Goal: Task Accomplishment & Management: Use online tool/utility

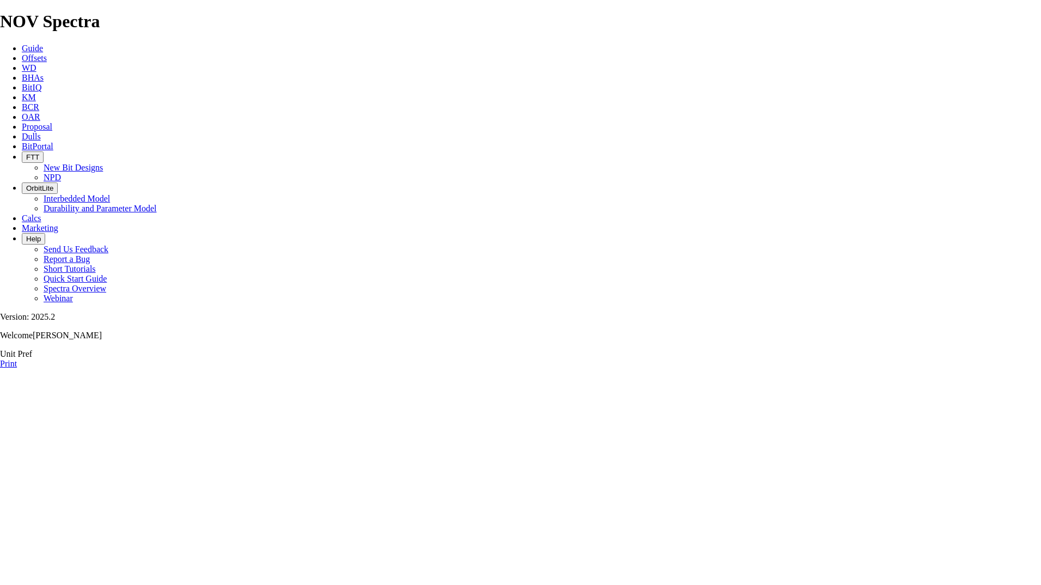
click at [52, 122] on span "Proposal" at bounding box center [37, 126] width 30 height 9
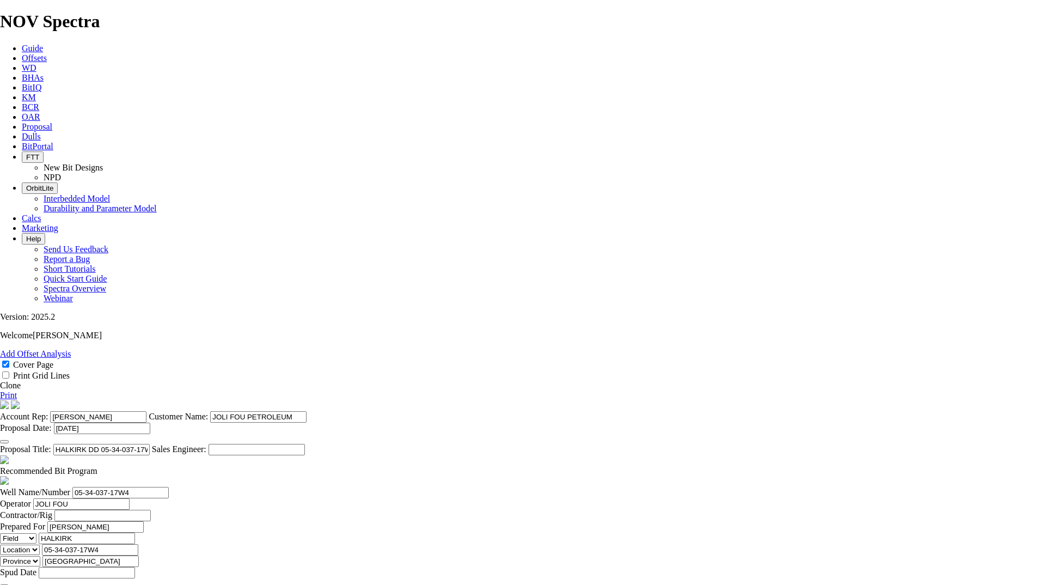
select select "field"
select select "location"
select select "province"
click at [150, 422] on input "[DATE]" at bounding box center [102, 427] width 96 height 11
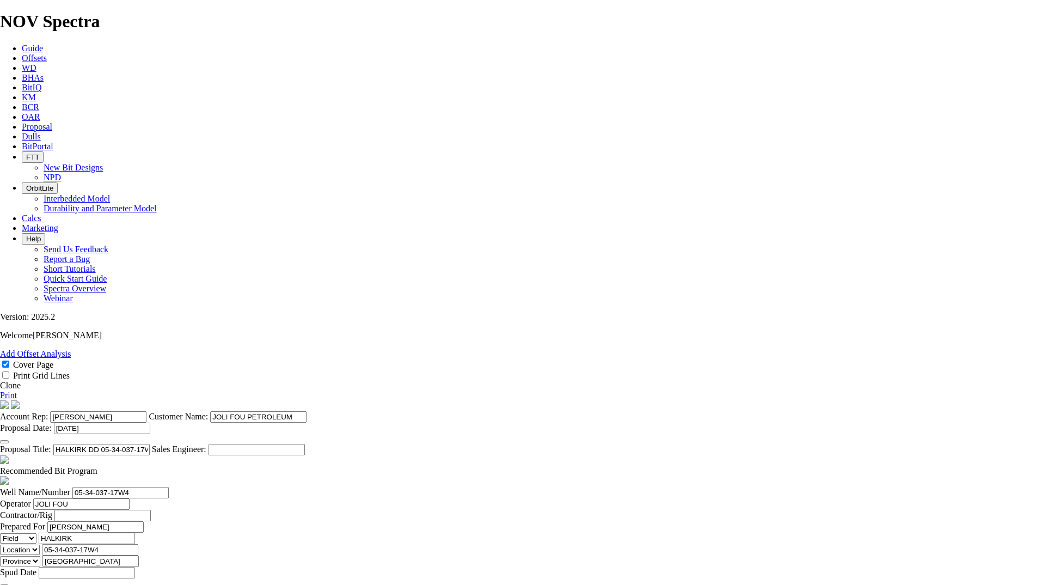
type input "1"
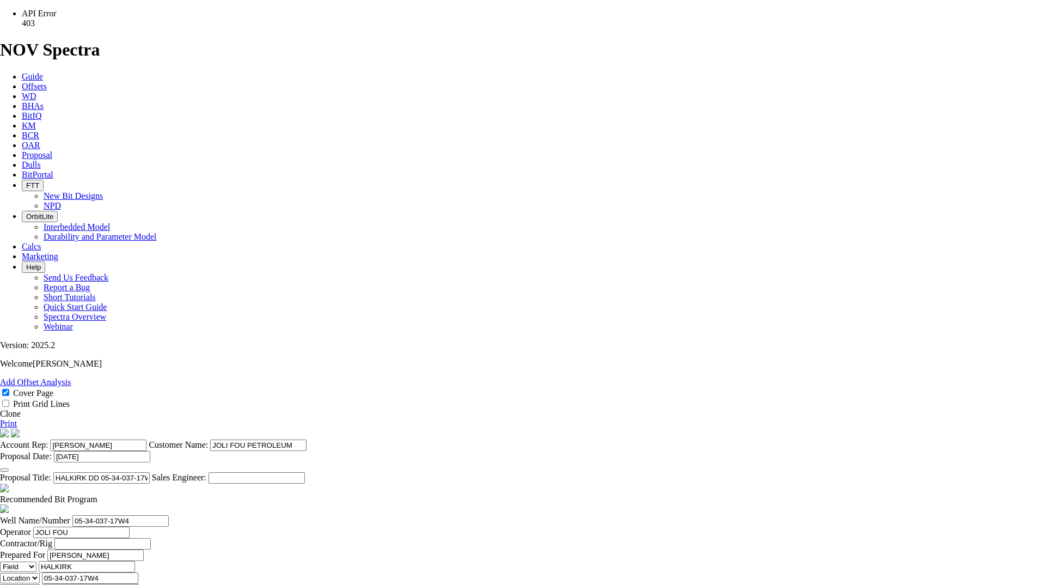
type input "200"
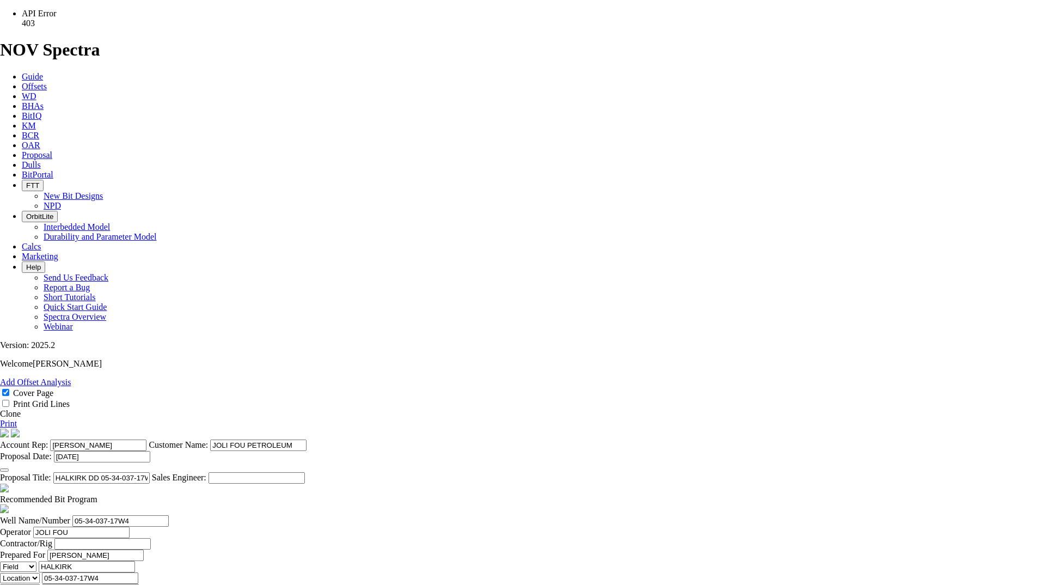
type input "TK63-E1"
drag, startPoint x: 645, startPoint y: 372, endPoint x: 638, endPoint y: 372, distance: 7.1
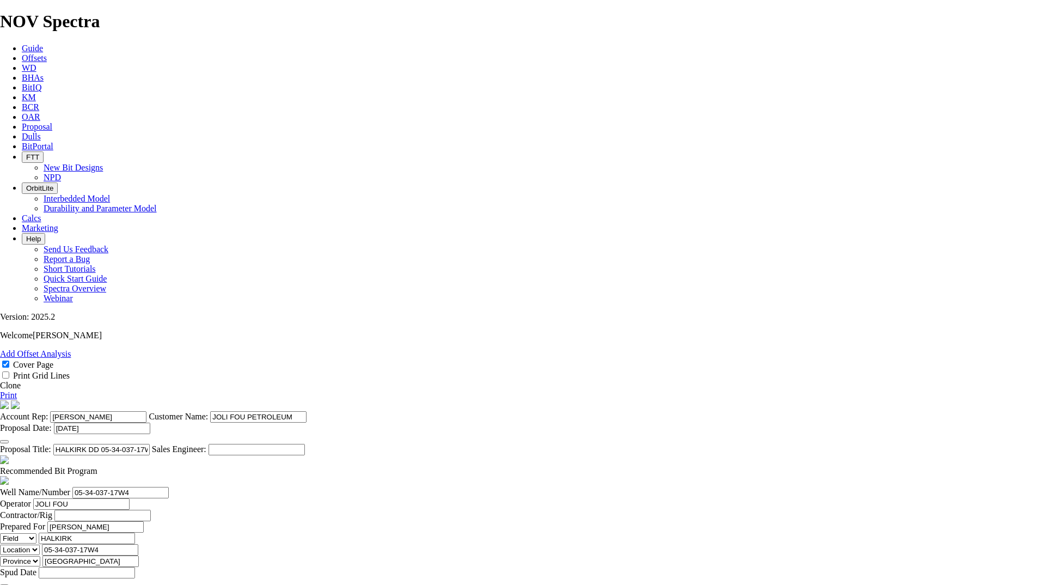
click at [97, 466] on span at bounding box center [97, 470] width 0 height 9
checkbox input "false"
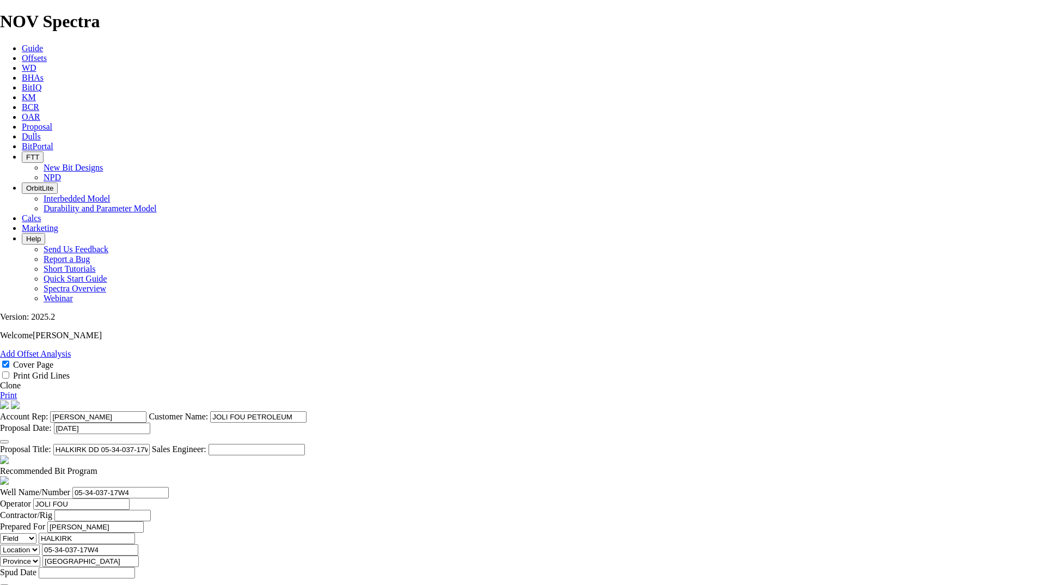
scroll to position [392, 0]
drag, startPoint x: 1010, startPoint y: 110, endPoint x: 82, endPoint y: 519, distance: 1013.6
click at [17, 390] on link "Print" at bounding box center [8, 394] width 17 height 9
click at [52, 122] on link "Proposal" at bounding box center [37, 126] width 30 height 9
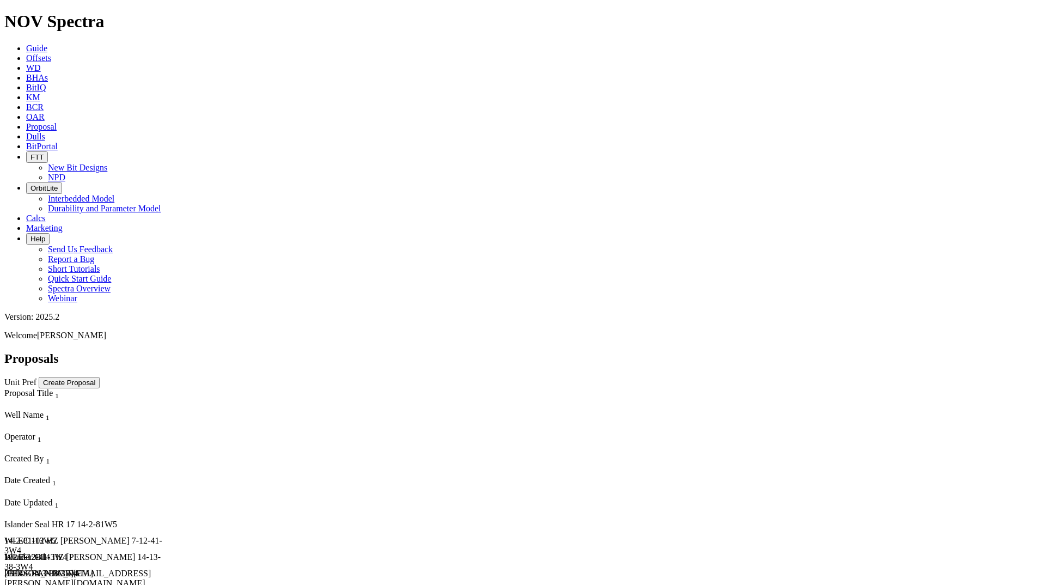
click at [170, 552] on div "102/7-12-41-3W4" at bounding box center [86, 557] width 165 height 10
select select "field"
select select "location"
select select "province"
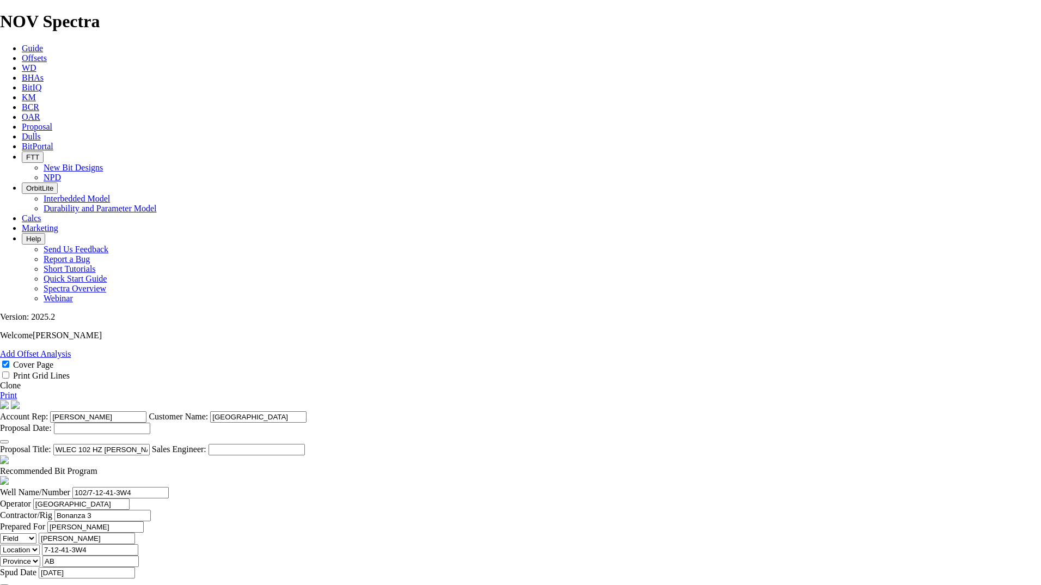
scroll to position [327, 0]
checkbox input "false"
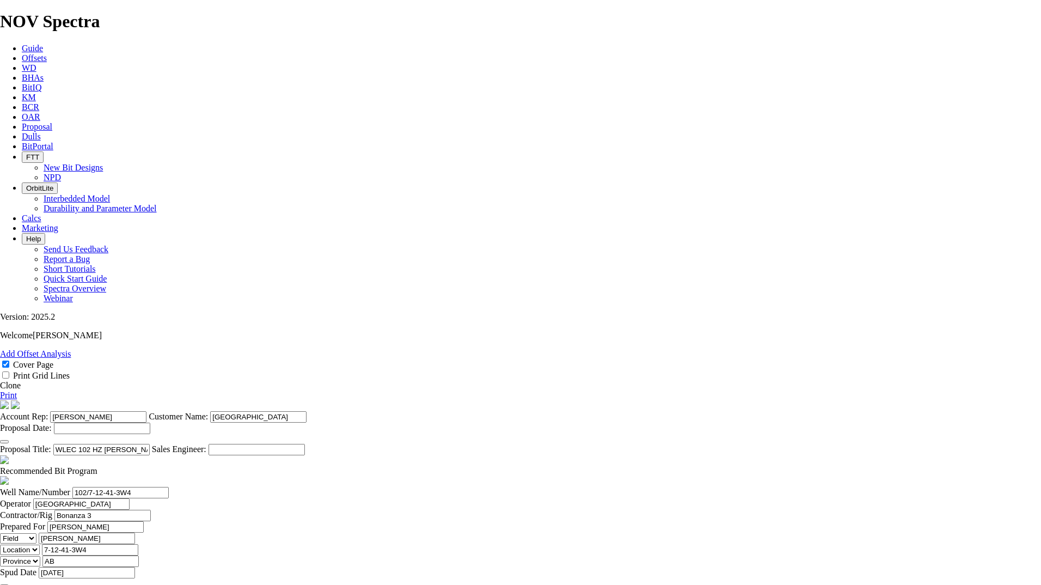
drag, startPoint x: 1017, startPoint y: 112, endPoint x: 57, endPoint y: 521, distance: 1044.3
click at [17, 390] on link "Print" at bounding box center [8, 394] width 17 height 9
select select "field"
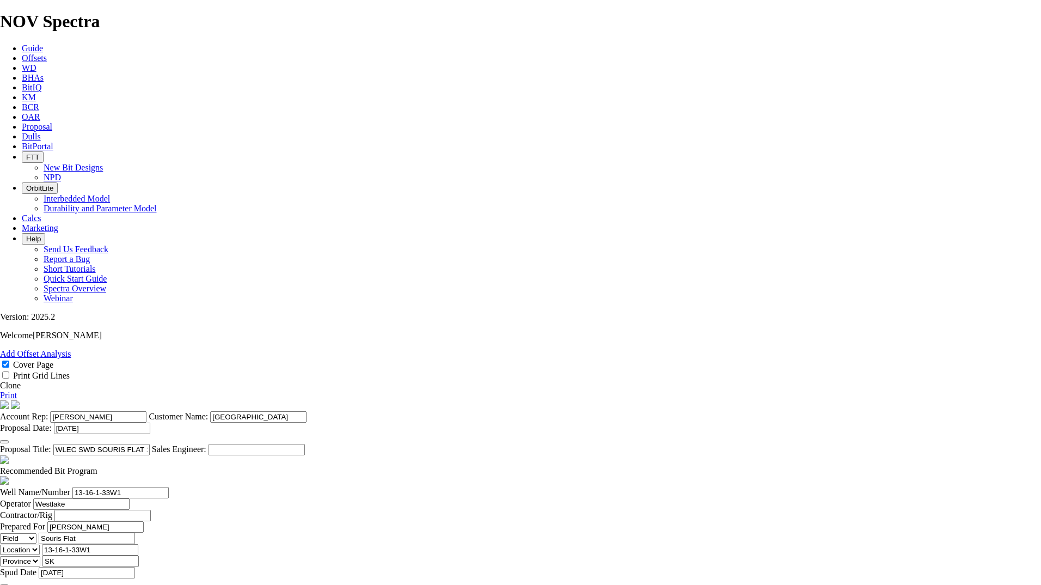
select select "location"
select select "province"
click at [22, 122] on icon at bounding box center [22, 126] width 0 height 9
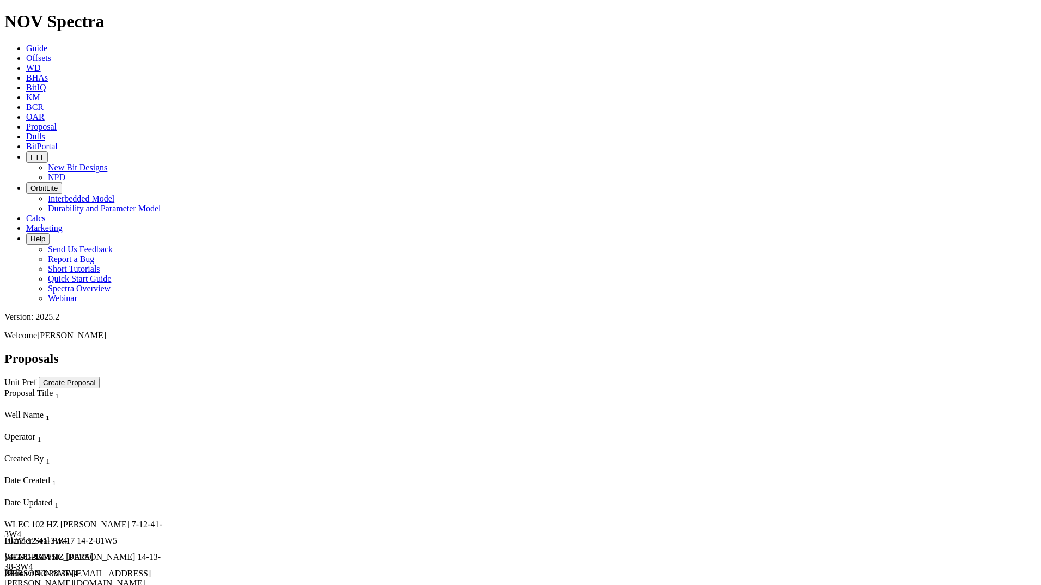
click at [71, 536] on div "Islander Seal HR 17 14-2-81W5" at bounding box center [86, 541] width 165 height 10
select select "field"
select select "location"
select select "province"
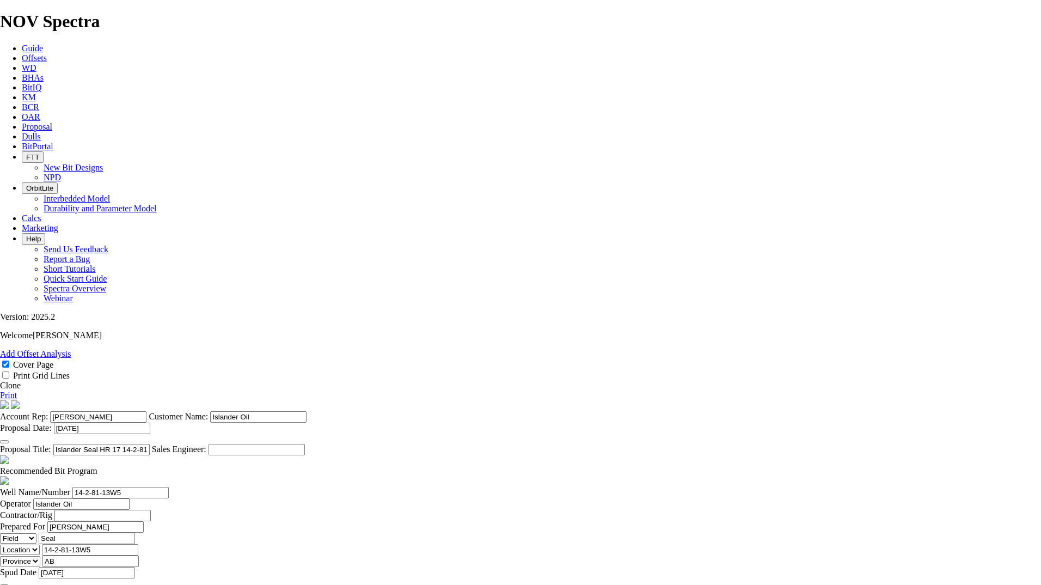
scroll to position [272, 0]
click at [151, 509] on input "text" at bounding box center [102, 514] width 96 height 11
type input "PD294"
click at [921, 400] on cover-page "Account Rep: Jessica Davey Customer Name: Islander Oil Proposal Date: 19-Sep-20…" at bounding box center [520, 427] width 1041 height 55
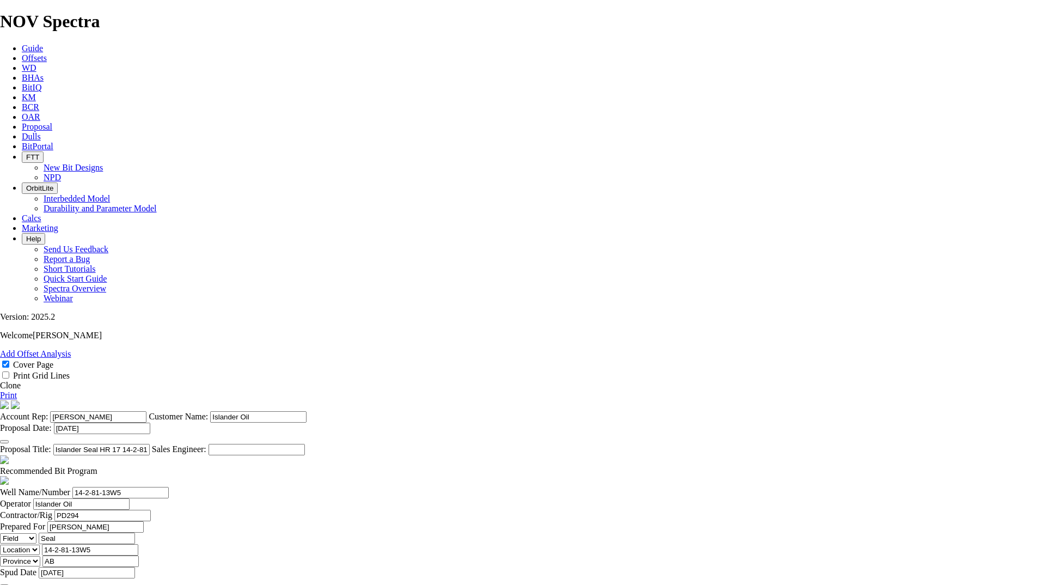
type input "23000"
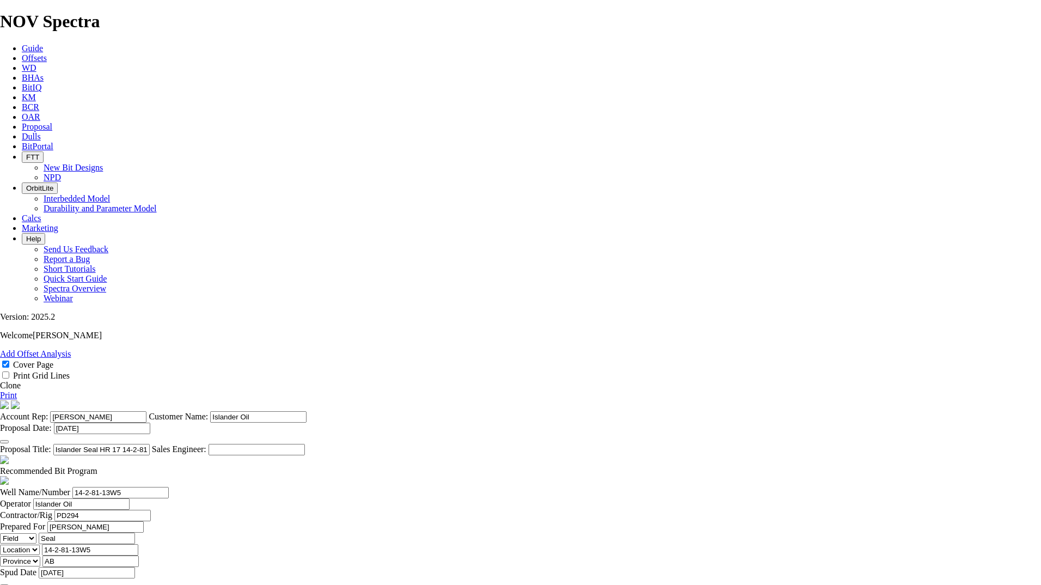
type input "28750"
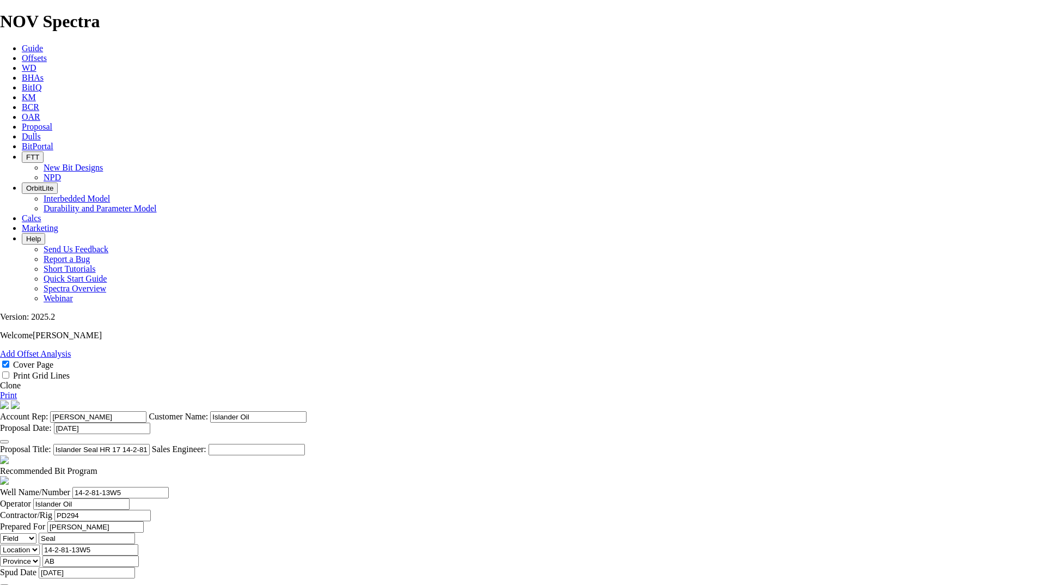
click at [97, 466] on span at bounding box center [97, 470] width 0 height 9
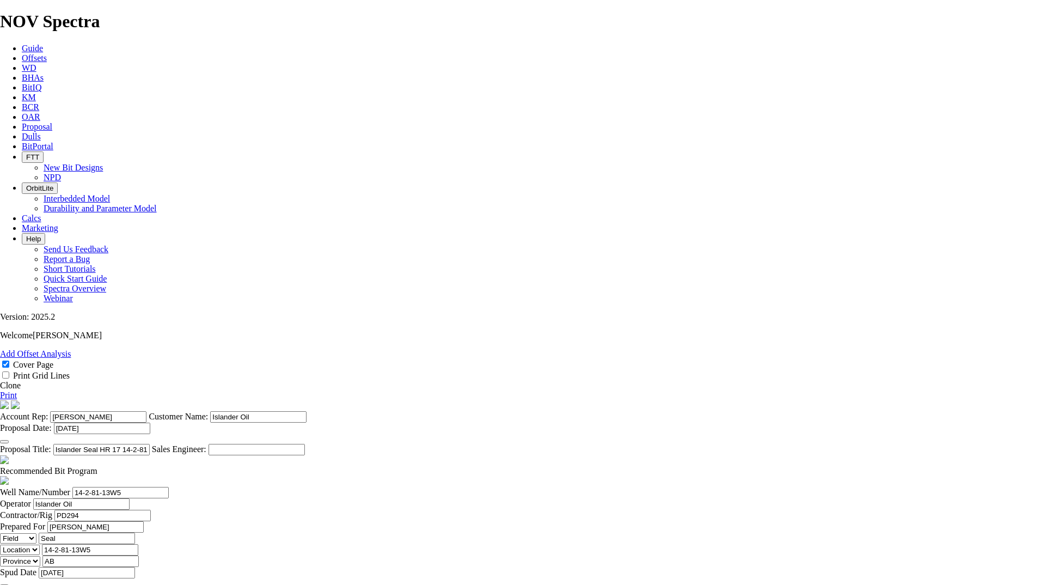
checkbox input "false"
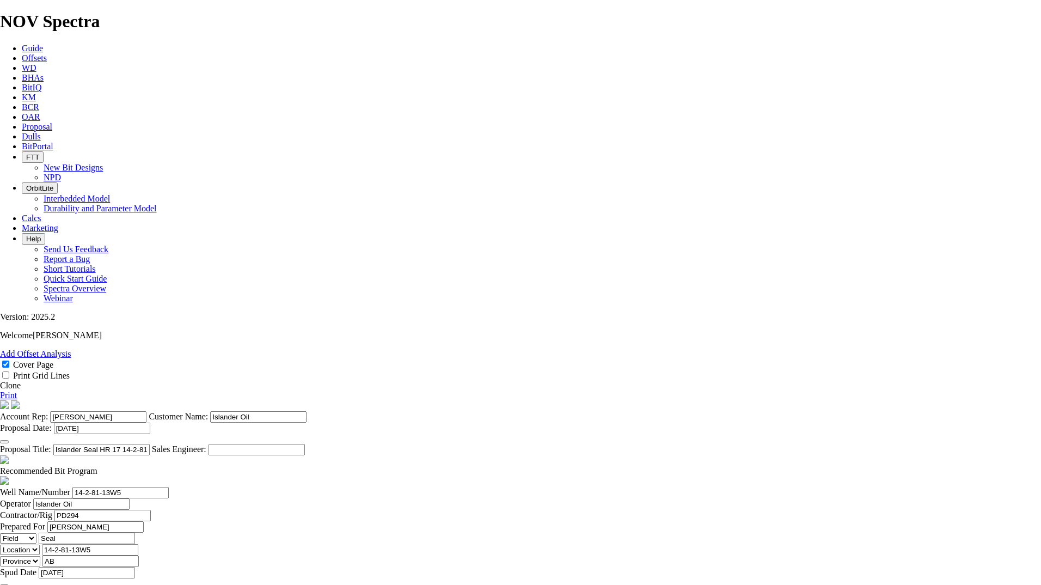
type textarea "Bit is priced at $5000 per leg. Should the same bit be re-run it will be priced…"
type input "45"
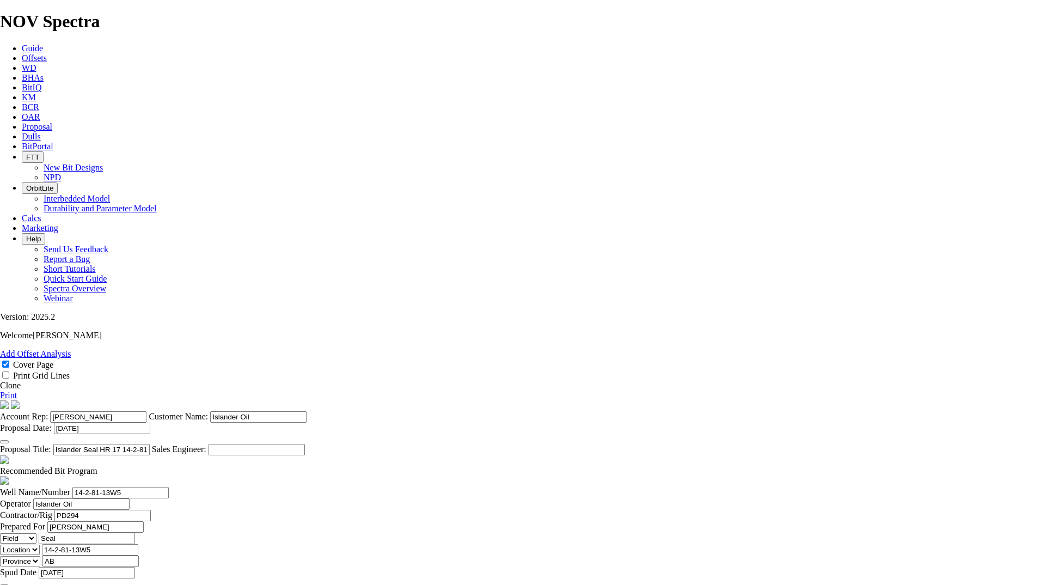
scroll to position [0, 4]
drag, startPoint x: 545, startPoint y: 380, endPoint x: 613, endPoint y: 368, distance: 68.6
type input "4.4"
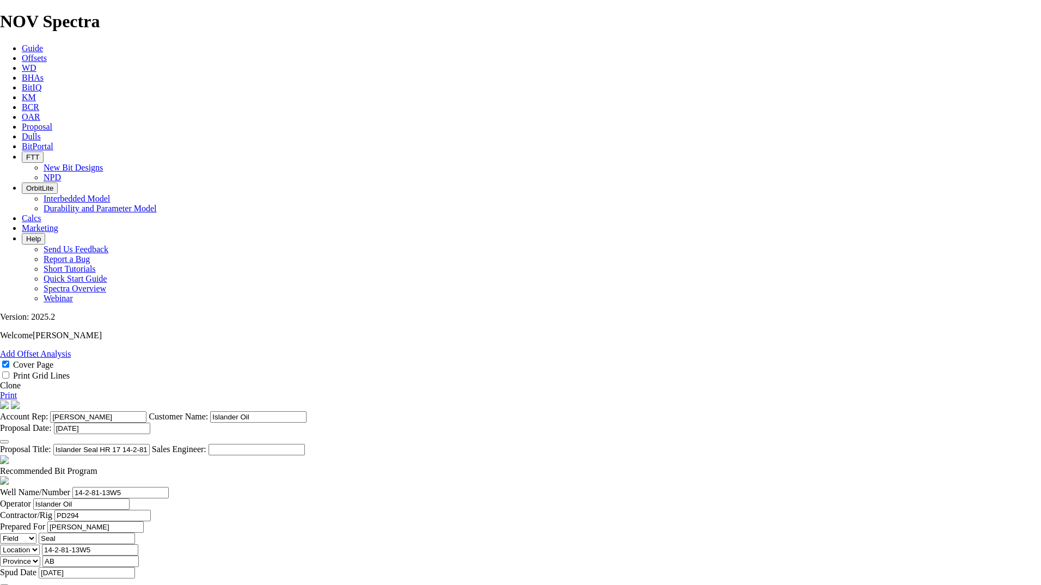
type input "75"
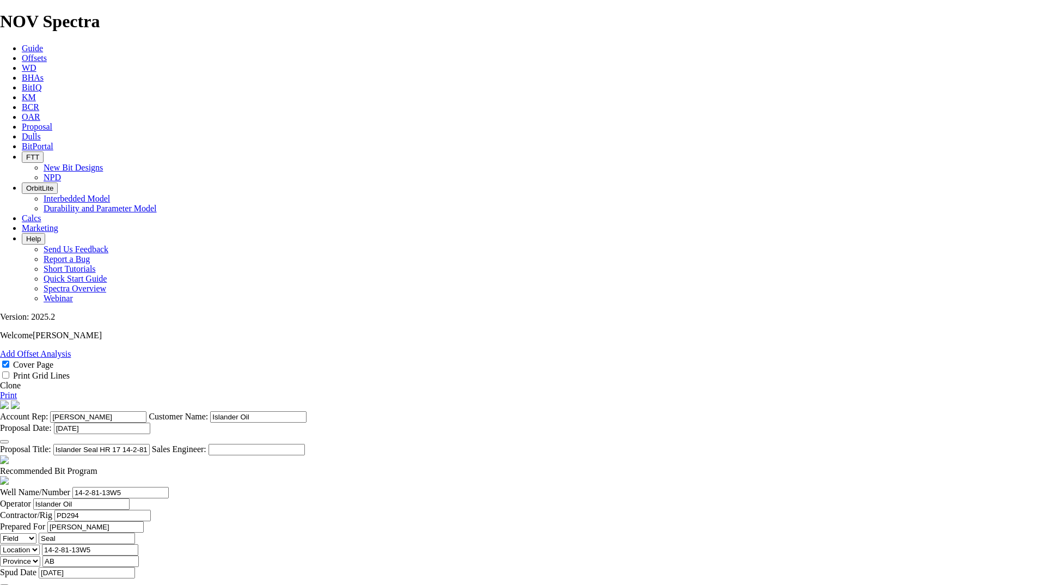
type input "4"
drag, startPoint x: 612, startPoint y: 432, endPoint x: 608, endPoint y: 426, distance: 7.0
type input "40"
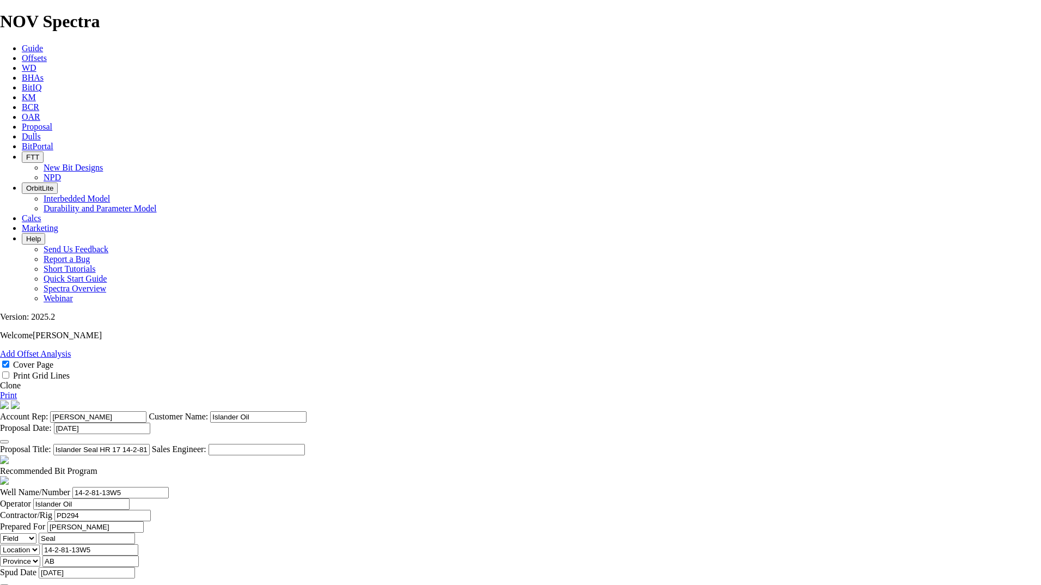
type input "844"
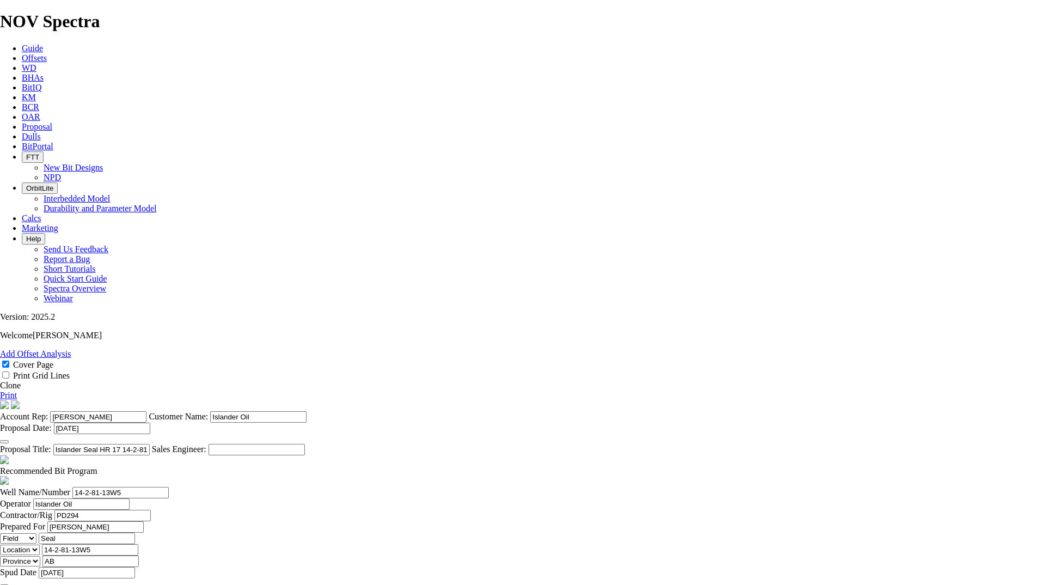
drag, startPoint x: 549, startPoint y: 406, endPoint x: 644, endPoint y: 400, distance: 94.9
type input "11.2"
drag, startPoint x: 562, startPoint y: 433, endPoint x: 518, endPoint y: 433, distance: 44.6
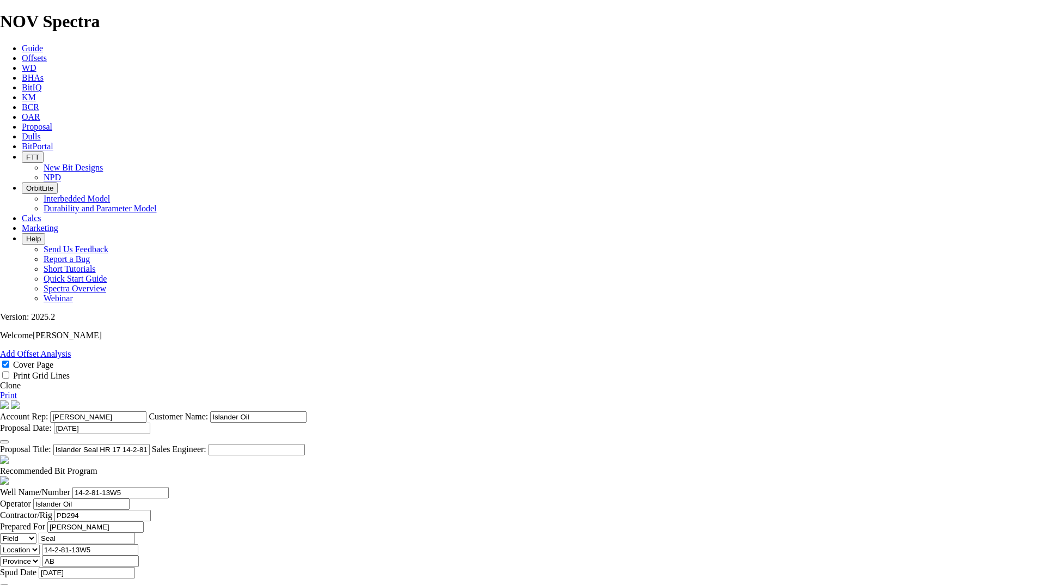
type input "2079"
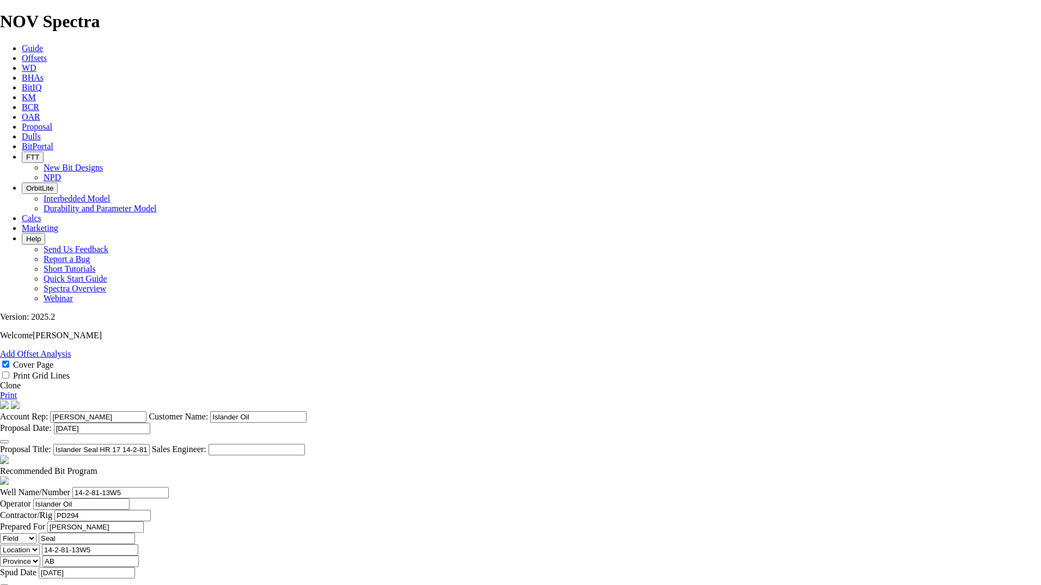
type input "51.9"
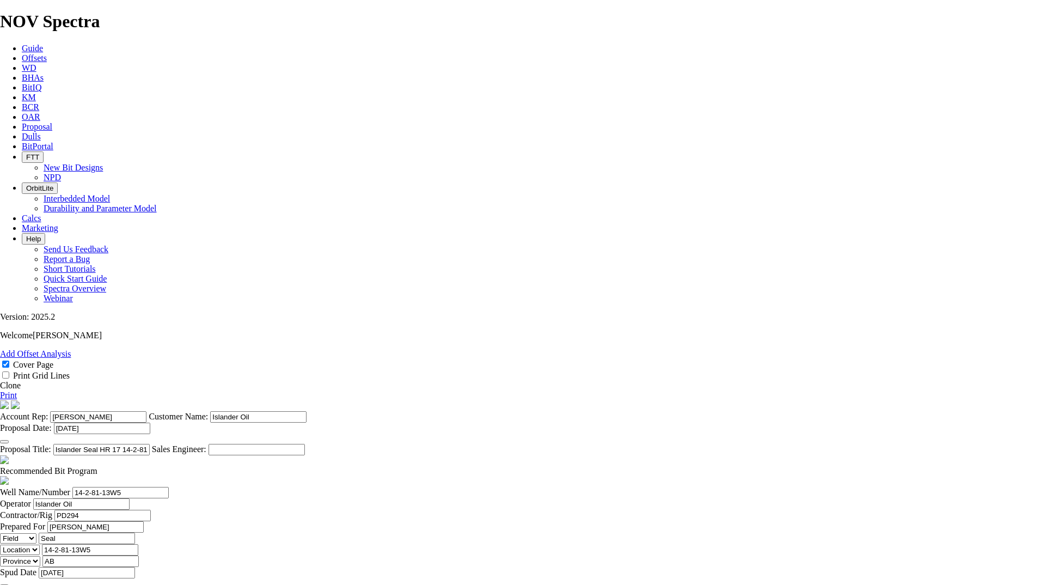
drag, startPoint x: 414, startPoint y: 483, endPoint x: 343, endPoint y: 483, distance: 70.8
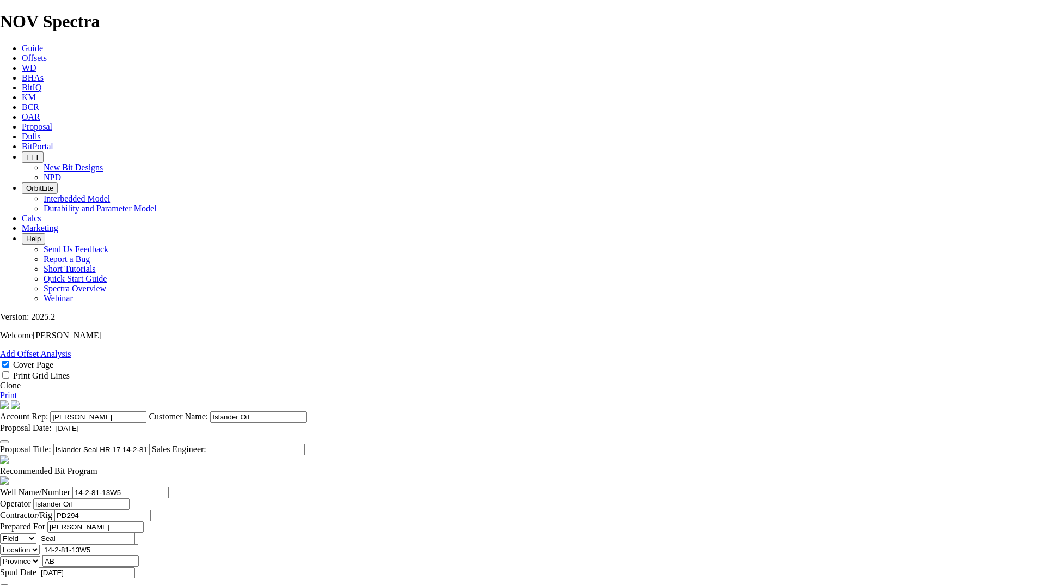
scroll to position [174, 0]
click at [17, 390] on link "Print" at bounding box center [8, 394] width 17 height 9
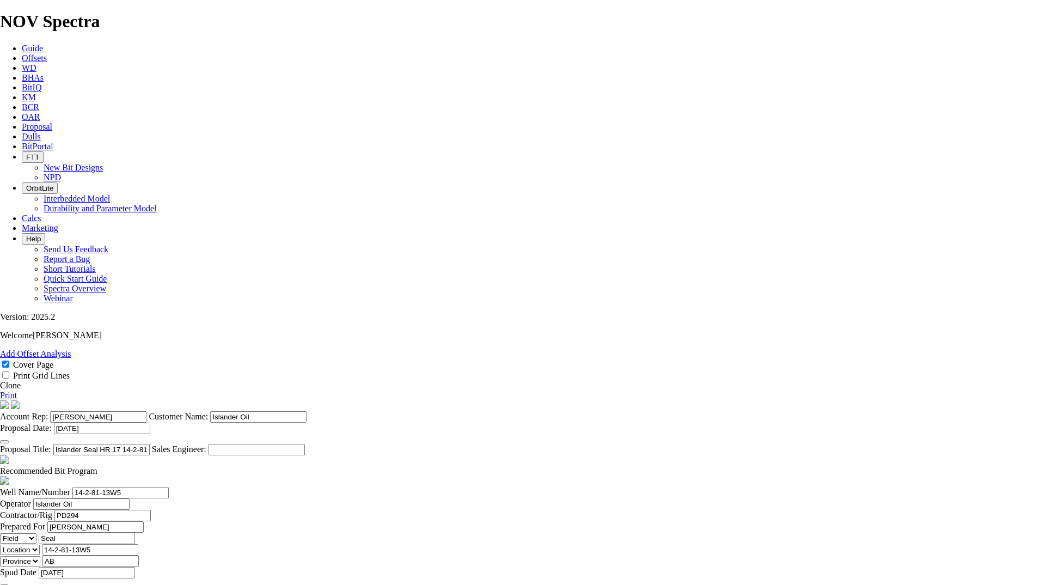
scroll to position [392, 0]
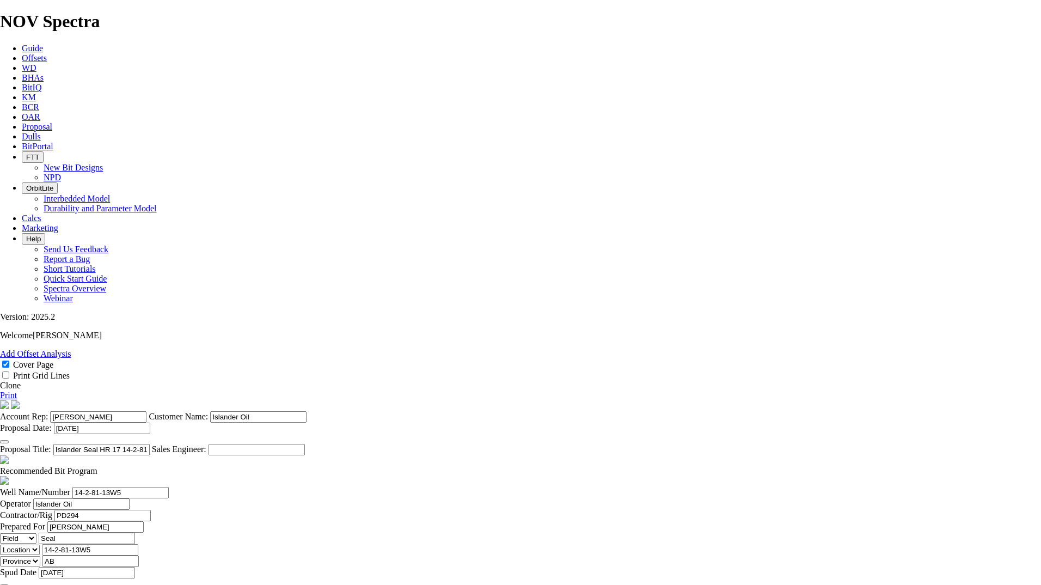
type textarea "Bit is priced at $5000 per leg. Re-run it will be priced at $4,500. Bit Program…"
click at [17, 390] on link "Print" at bounding box center [8, 394] width 17 height 9
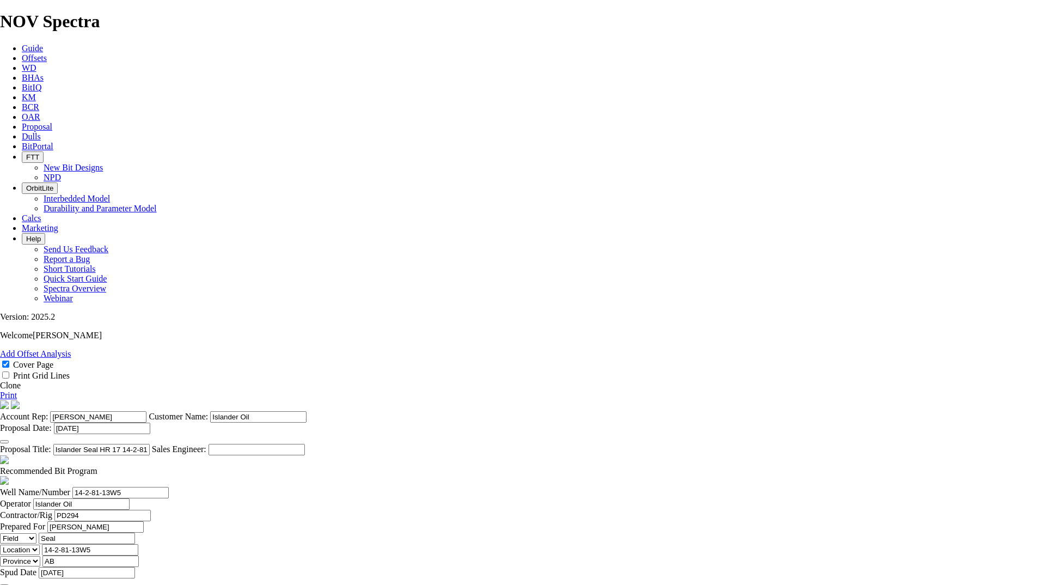
scroll to position [0, 0]
